Goal: Task Accomplishment & Management: Use online tool/utility

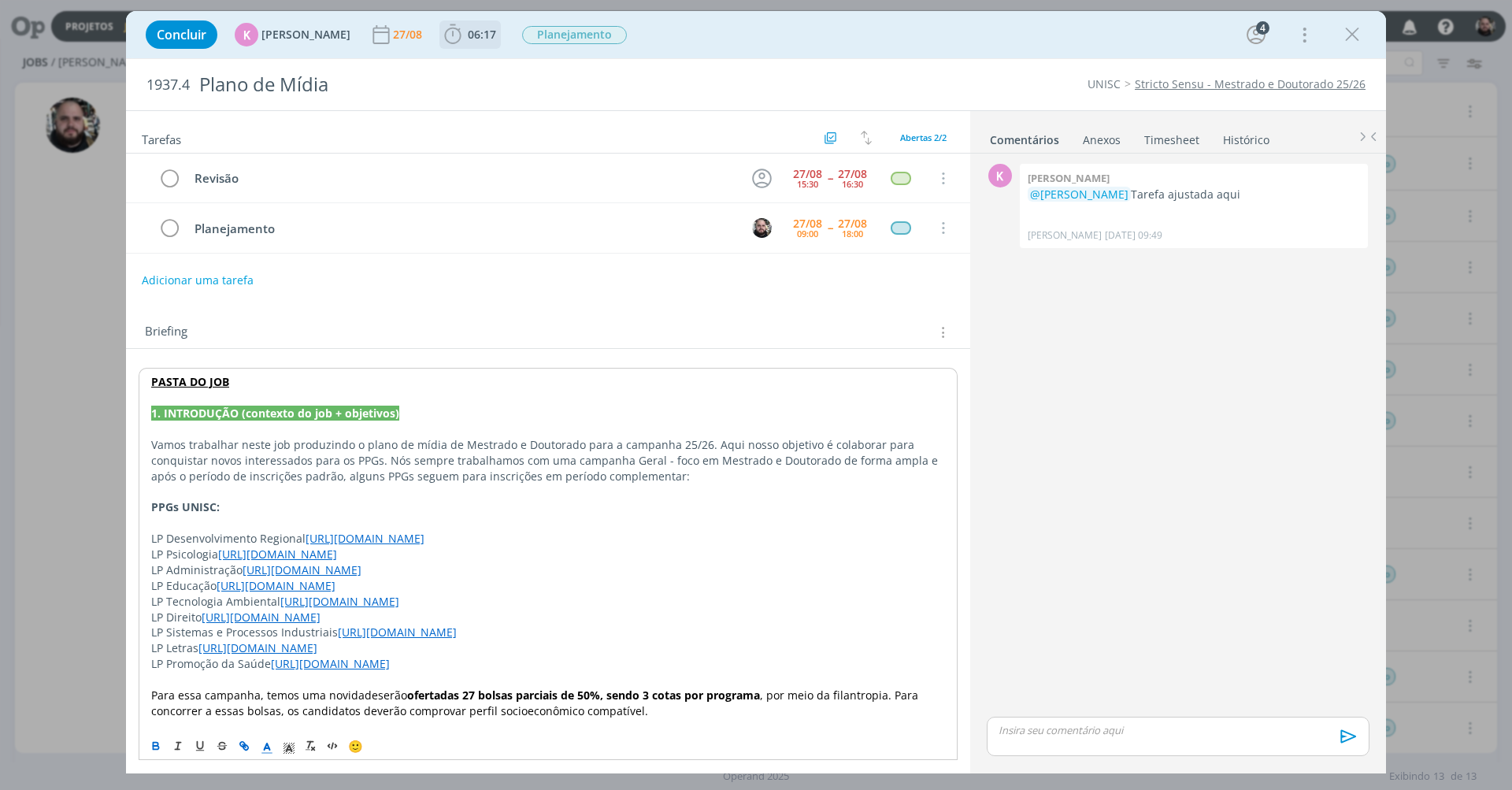
click at [449, 36] on icon "dialog" at bounding box center [453, 35] width 24 height 24
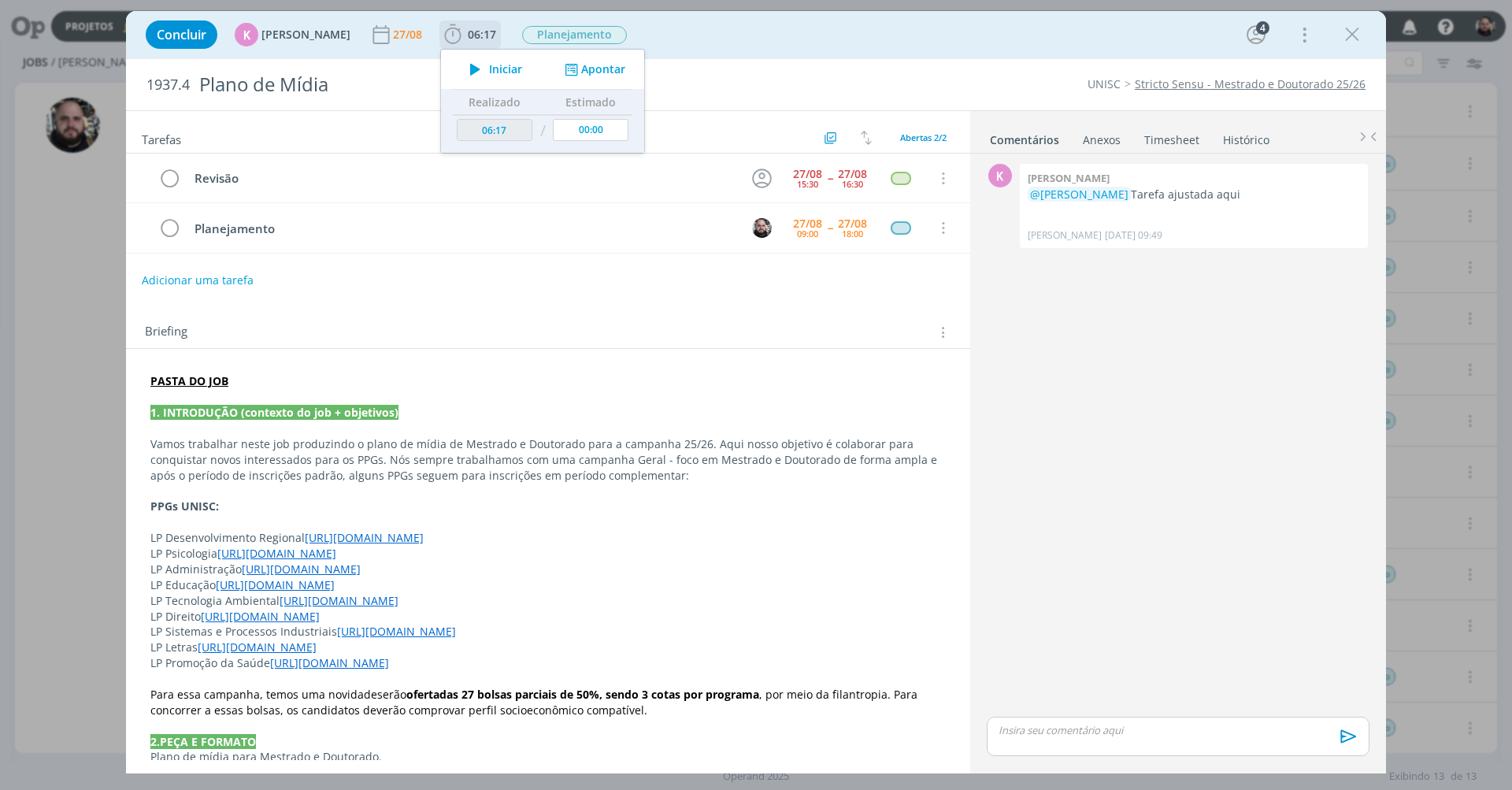
click at [578, 64] on button "Apontar" at bounding box center [593, 69] width 65 height 16
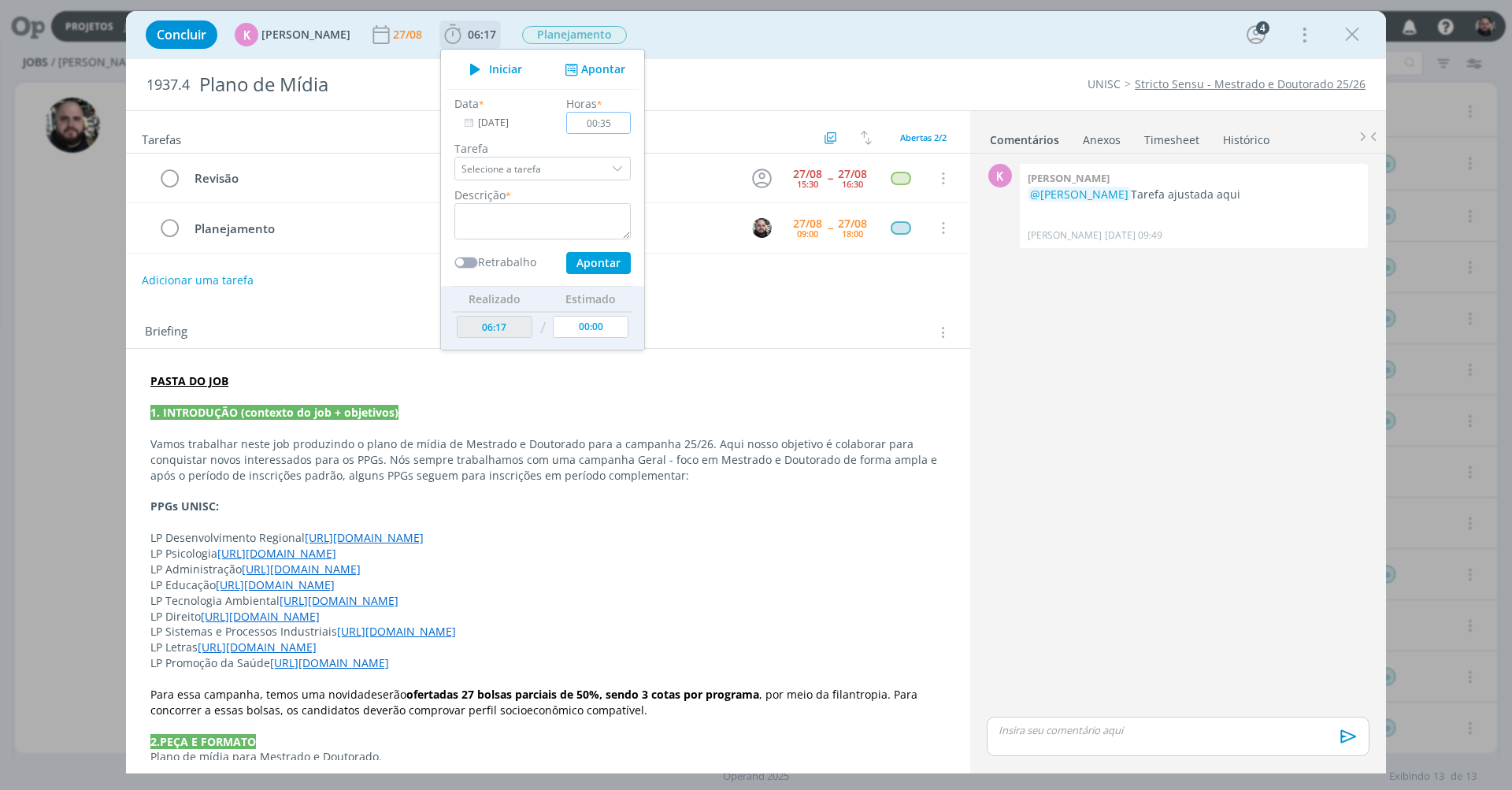
type input "03:50"
click at [574, 217] on textarea "dialog" at bounding box center [543, 221] width 177 height 37
type textarea "plano de mídia"
click at [589, 262] on button "Apontar" at bounding box center [598, 263] width 65 height 22
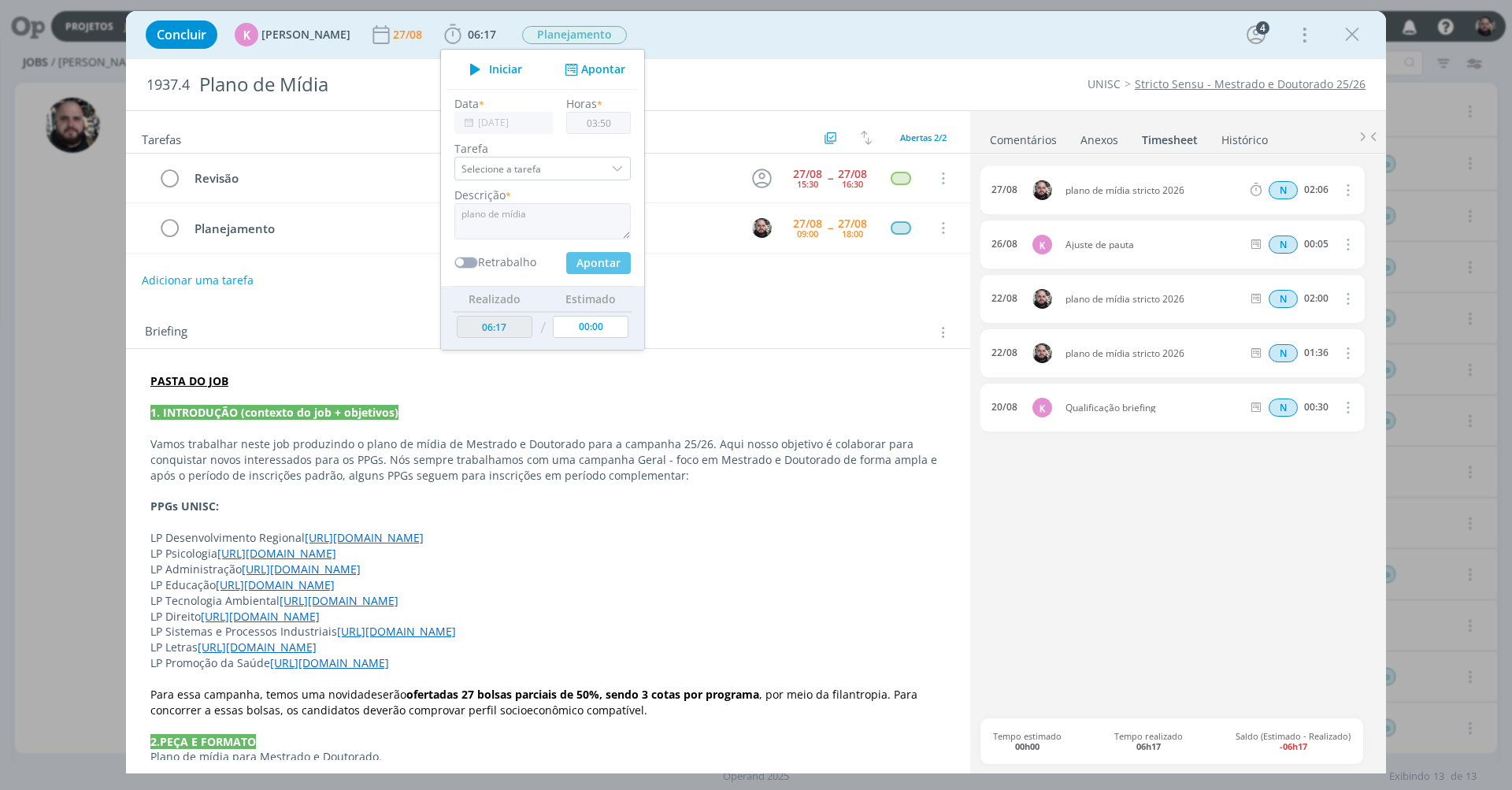
type input "10:07"
click at [934, 50] on div "Concluir K [PERSON_NAME] [DATE] 10:07 Iniciar Apontar Data * [DATE] Horas * 03:…" at bounding box center [755, 35] width 1236 height 37
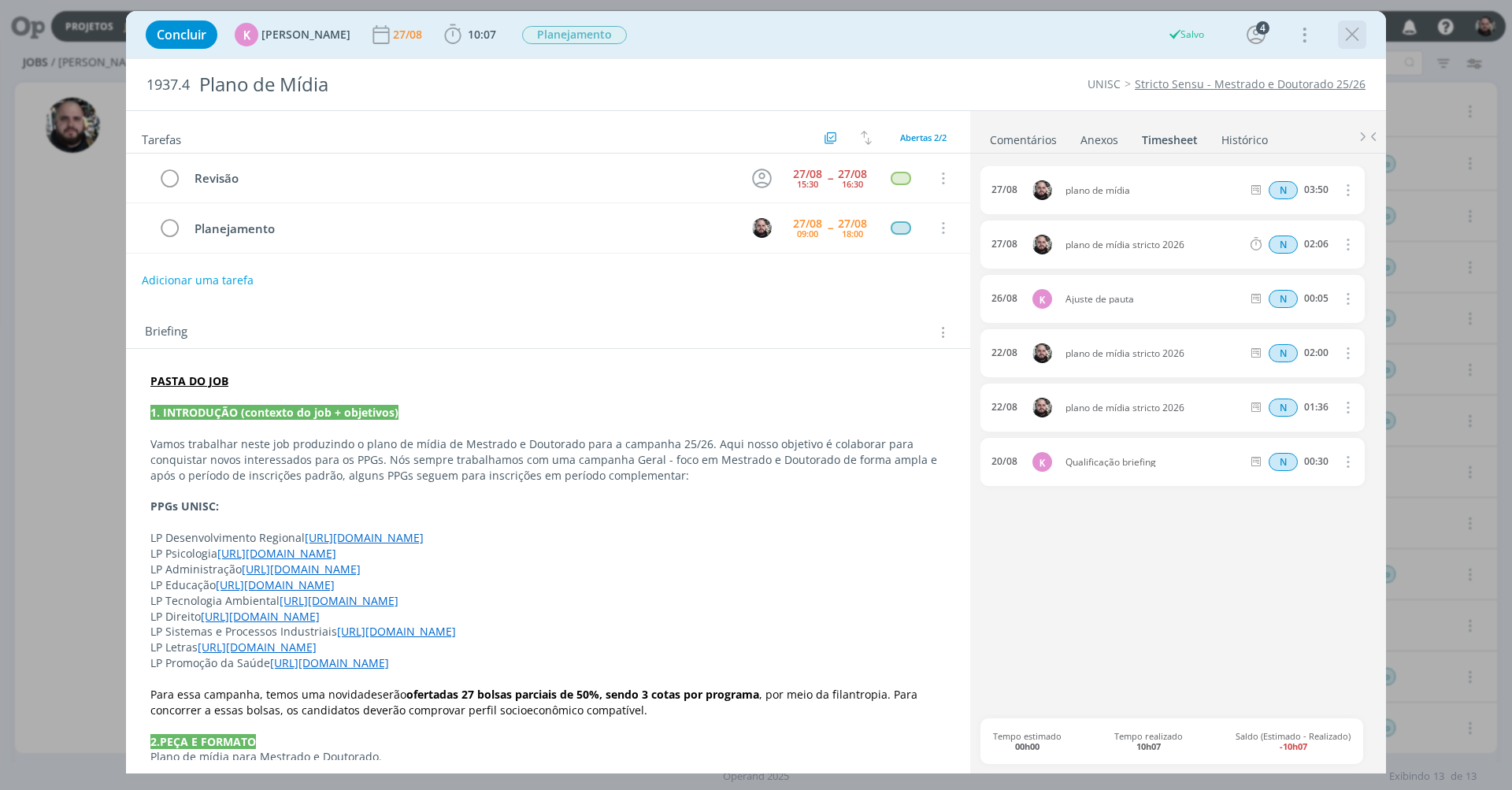
click at [1346, 33] on icon "dialog" at bounding box center [1352, 35] width 24 height 24
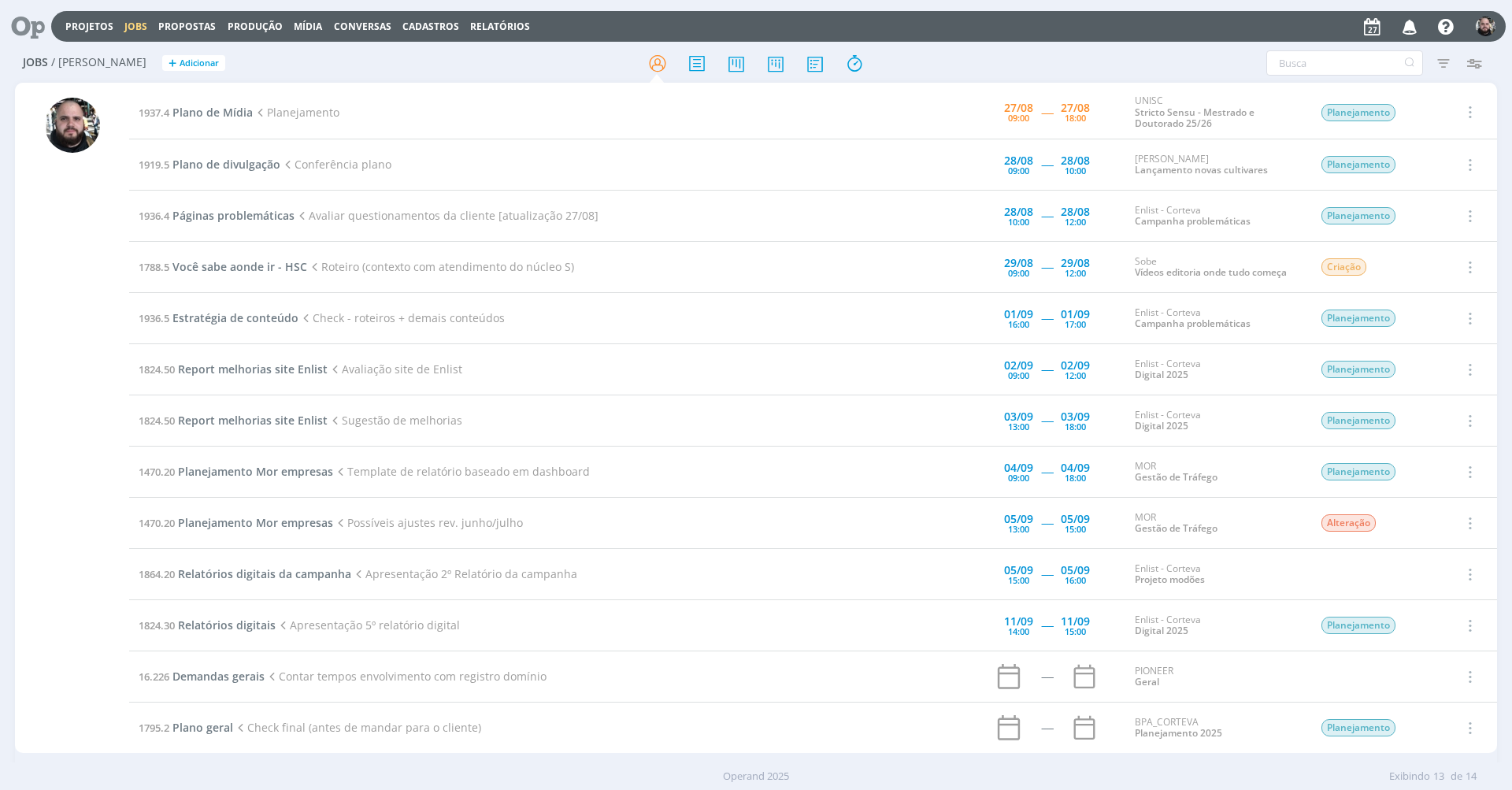
click at [571, 58] on div at bounding box center [755, 62] width 494 height 28
